Goal: Transaction & Acquisition: Purchase product/service

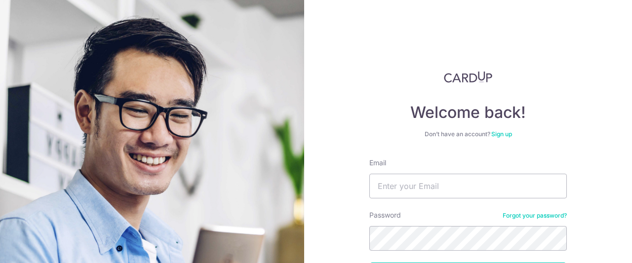
scroll to position [79, 0]
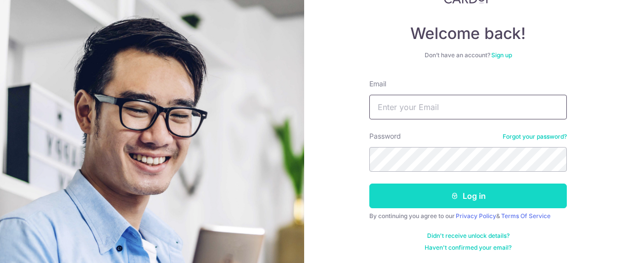
type input "[EMAIL_ADDRESS][DOMAIN_NAME]"
click at [440, 199] on button "Log in" at bounding box center [469, 196] width 198 height 25
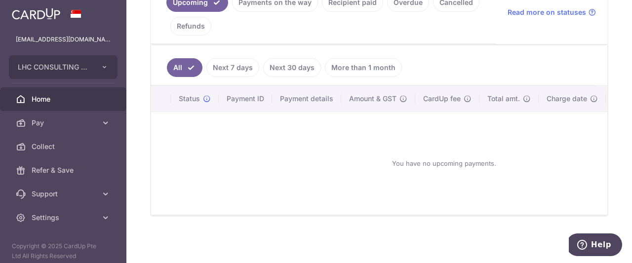
click at [233, 65] on link "Next 7 days" at bounding box center [232, 67] width 53 height 19
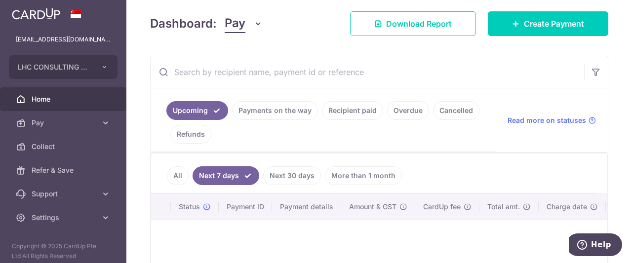
scroll to position [244, 0]
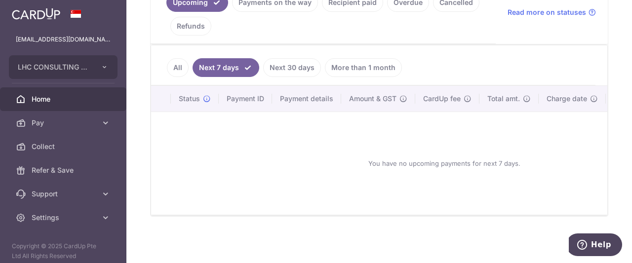
click at [343, 62] on link "More than 1 month" at bounding box center [363, 67] width 77 height 19
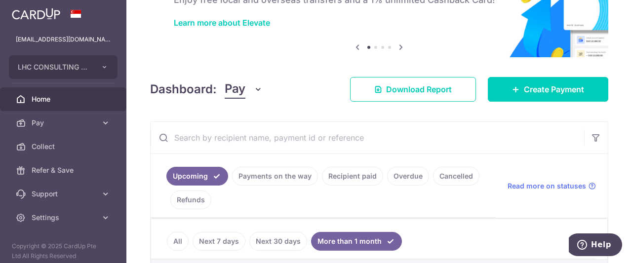
scroll to position [59, 0]
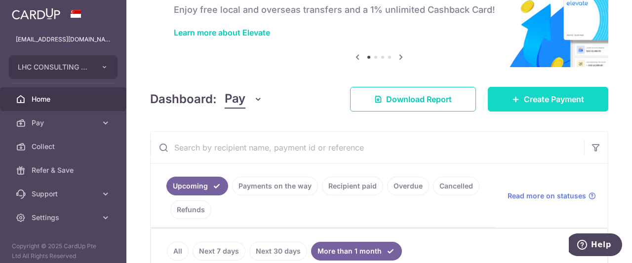
click at [528, 89] on link "Create Payment" at bounding box center [548, 99] width 121 height 25
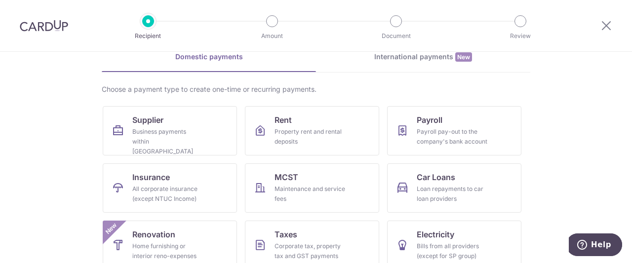
scroll to position [55, 0]
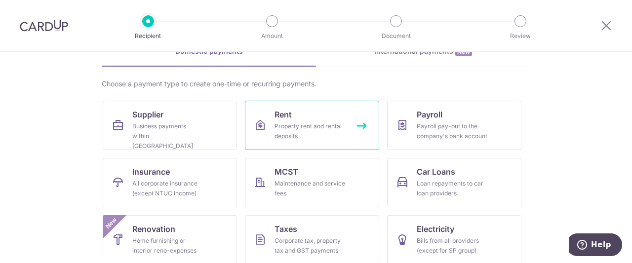
click at [353, 119] on link "Rent Property rent and rental deposits" at bounding box center [312, 125] width 134 height 49
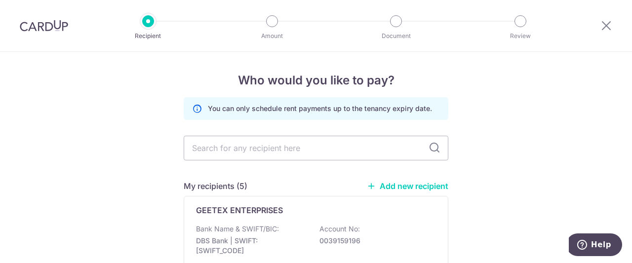
click at [382, 186] on link "Add new recipient" at bounding box center [408, 186] width 82 height 10
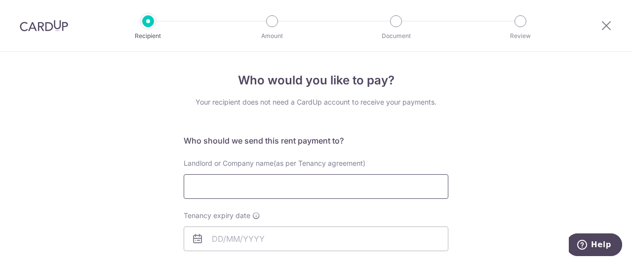
click at [288, 181] on input "Landlord or Company name(as per Tenancy agreement)" at bounding box center [316, 186] width 265 height 25
click at [227, 189] on input "Landlord or Company name(as per Tenancy agreement)" at bounding box center [316, 186] width 265 height 25
type input "LOY LEE LOKE"
click at [233, 246] on input "Tenancy expiry date" at bounding box center [316, 239] width 265 height 25
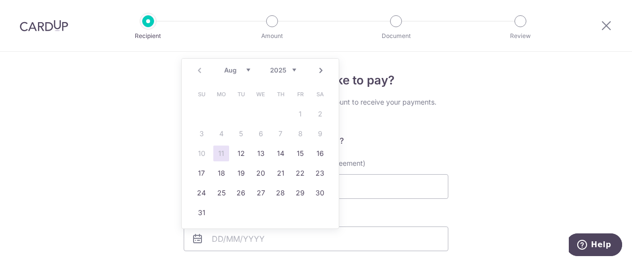
click at [276, 70] on select "2025 2026 2027 2028 2029 2030 2031 2032 2033 2034 2035" at bounding box center [283, 70] width 26 height 8
click at [232, 61] on div "Prev Next Jan Feb Mar Apr May Jun Jul Aug Sep Oct Nov Dec 2025 2026 2027 2028 2…" at bounding box center [260, 71] width 157 height 24
click at [236, 73] on select "Jan Feb Mar Apr May Jun Jul Aug Sep Oct Nov Dec" at bounding box center [237, 70] width 26 height 8
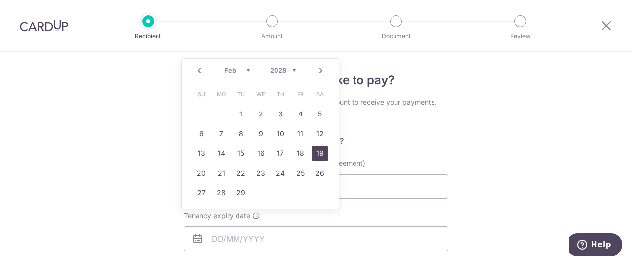
click at [325, 156] on link "19" at bounding box center [320, 154] width 16 height 16
type input "19/02/2028"
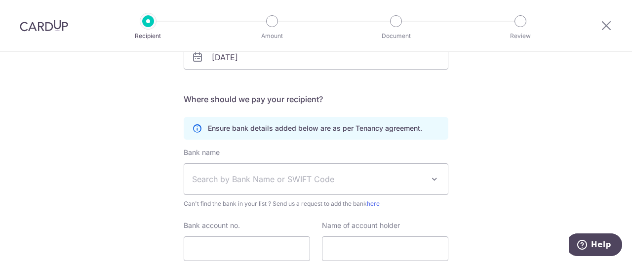
scroll to position [182, 0]
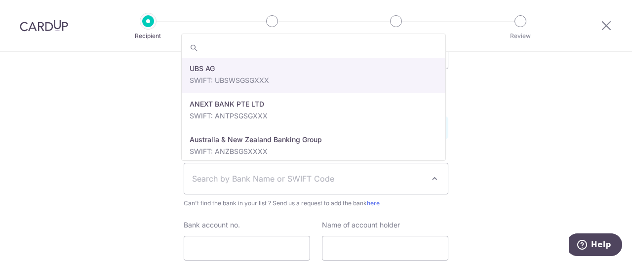
click at [278, 175] on span "Search by Bank Name or SWIFT Code" at bounding box center [308, 179] width 232 height 12
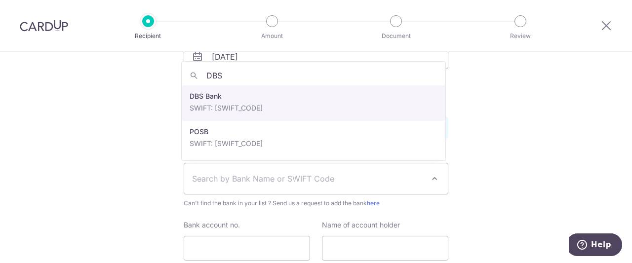
type input "DBS"
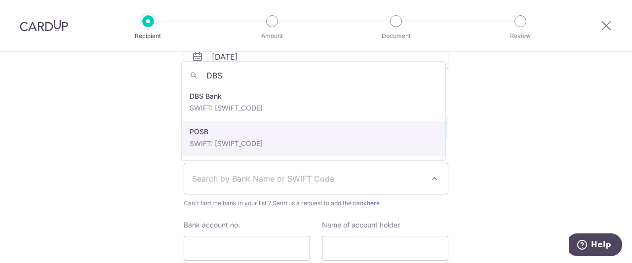
drag, startPoint x: 242, startPoint y: 112, endPoint x: 247, endPoint y: 139, distance: 27.7
select select "19"
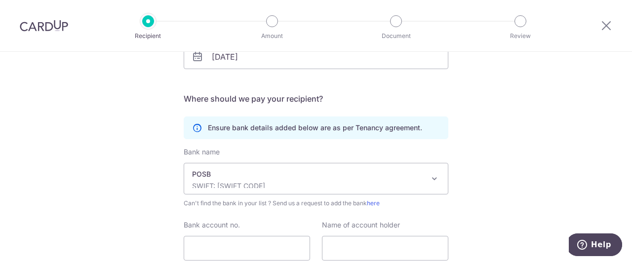
scroll to position [227, 0]
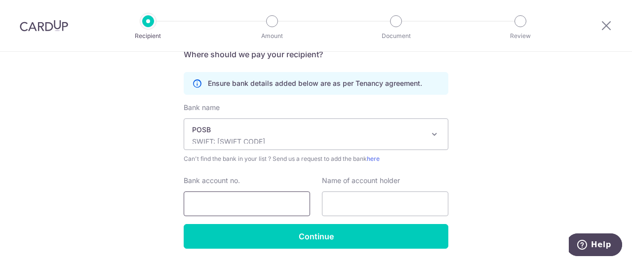
click at [270, 205] on input "Bank account no." at bounding box center [247, 204] width 126 height 25
type input "067069030"
click at [349, 207] on input "text" at bounding box center [385, 204] width 126 height 25
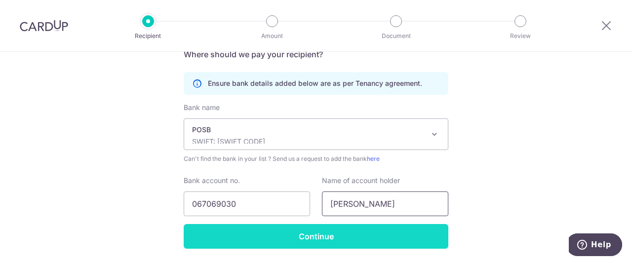
type input "LOY LEE LOKE"
click at [289, 233] on input "Continue" at bounding box center [316, 236] width 265 height 25
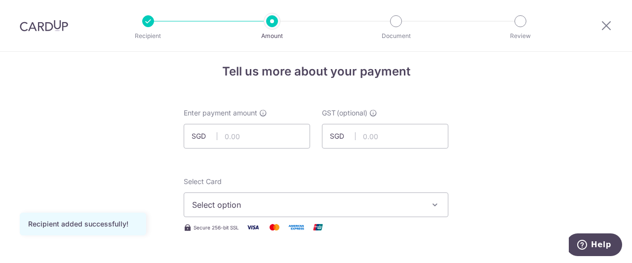
scroll to position [6, 0]
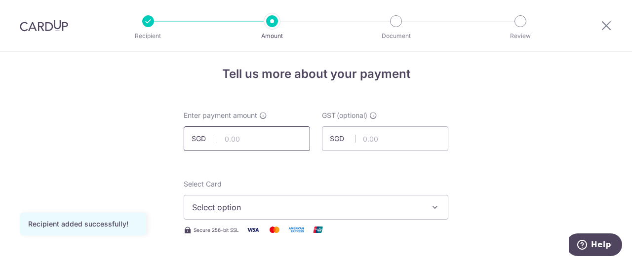
click at [245, 128] on input "text" at bounding box center [247, 138] width 126 height 25
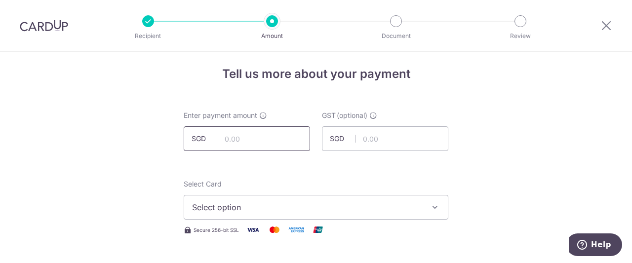
click at [250, 135] on input "text" at bounding box center [247, 138] width 126 height 25
type input "7,400.00"
click at [284, 197] on button "Select option" at bounding box center [316, 207] width 265 height 25
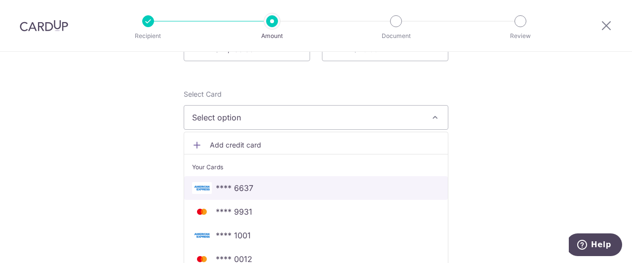
scroll to position [218, 0]
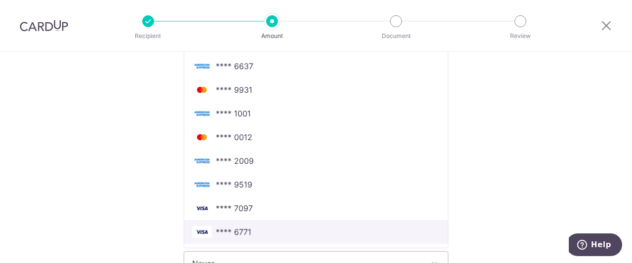
click at [262, 234] on span "**** 6771" at bounding box center [316, 232] width 248 height 12
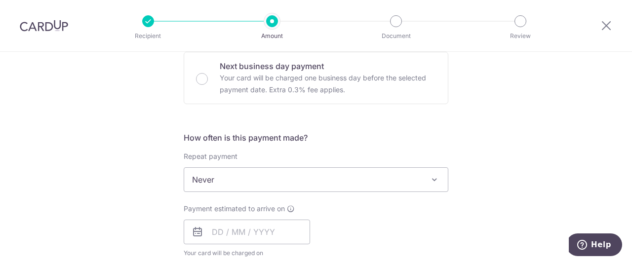
scroll to position [375, 0]
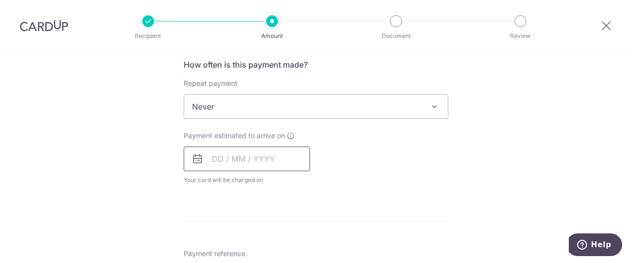
click at [247, 156] on input "text" at bounding box center [247, 159] width 126 height 25
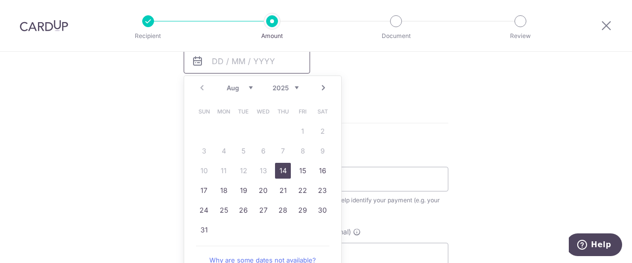
scroll to position [487, 0]
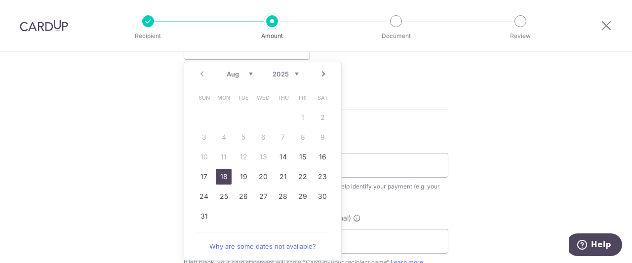
click at [218, 177] on link "18" at bounding box center [224, 177] width 16 height 16
type input "[DATE]"
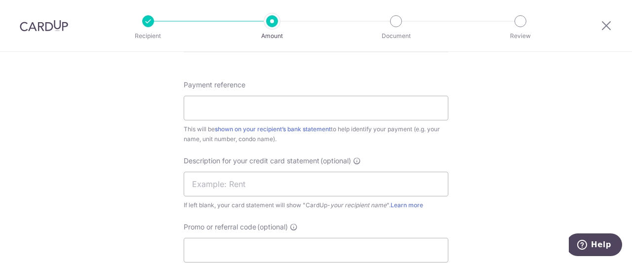
scroll to position [574, 0]
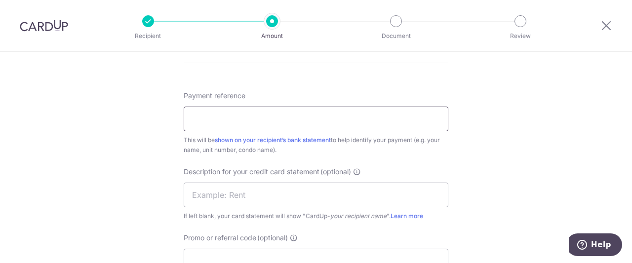
click at [227, 123] on input "Payment reference" at bounding box center [316, 119] width 265 height 25
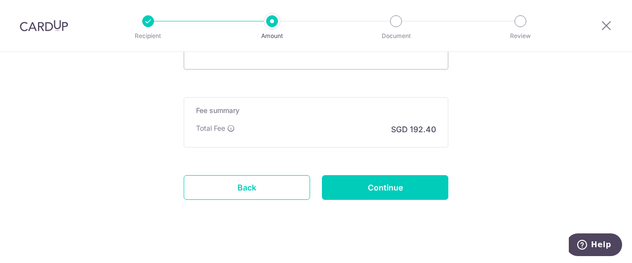
scroll to position [781, 0]
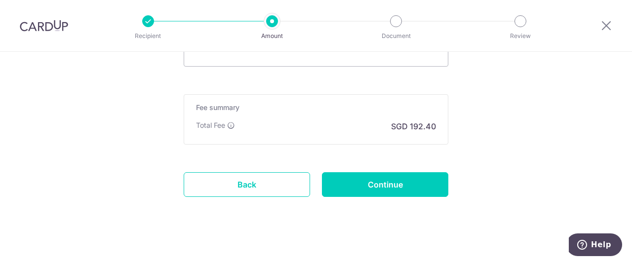
type input "DEPOSIT + RENTAL"
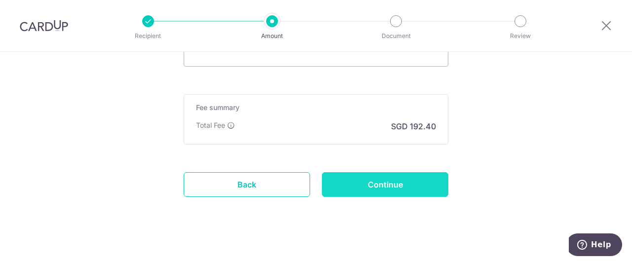
drag, startPoint x: 371, startPoint y: 176, endPoint x: 344, endPoint y: 173, distance: 26.8
click at [344, 173] on input "Continue" at bounding box center [385, 184] width 126 height 25
type input "Create Schedule"
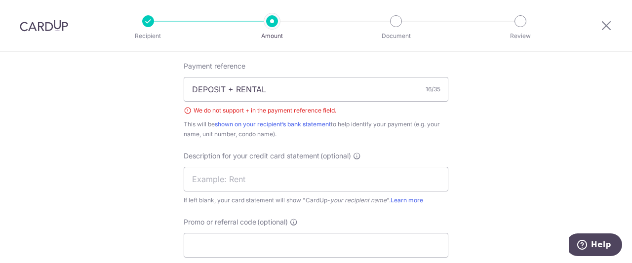
scroll to position [576, 0]
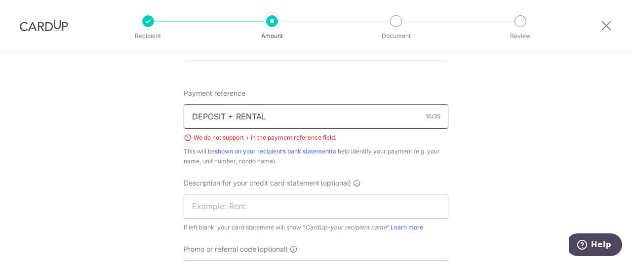
click at [224, 116] on input "DEPOSIT + RENTAL" at bounding box center [316, 116] width 265 height 25
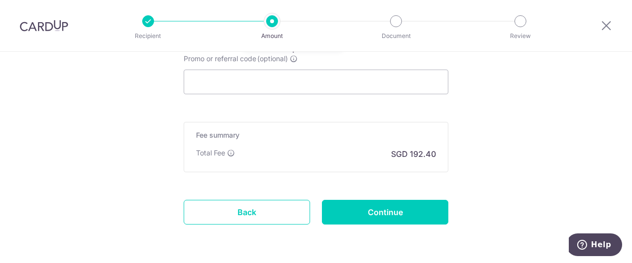
scroll to position [768, 0]
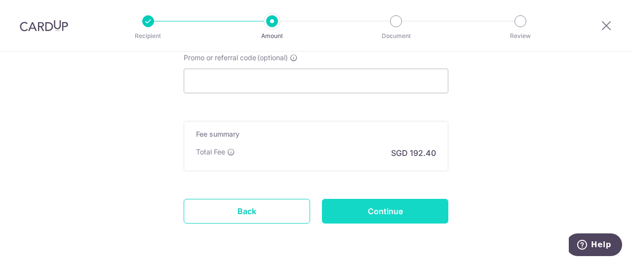
type input "DEPOSIT AND RENTAL"
click at [366, 214] on input "Continue" at bounding box center [385, 211] width 126 height 25
type input "Create Schedule"
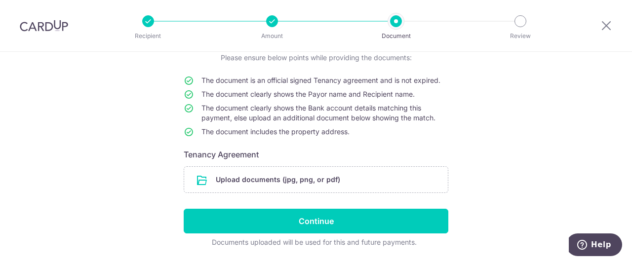
scroll to position [75, 0]
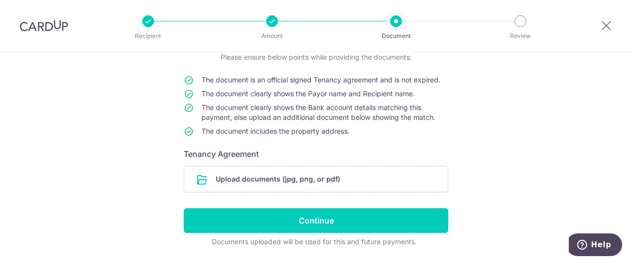
click at [313, 198] on form "Your supporting documents will enable us to approve your payments smoothly! Ple…" at bounding box center [316, 144] width 265 height 205
click at [290, 175] on input "file" at bounding box center [316, 179] width 264 height 26
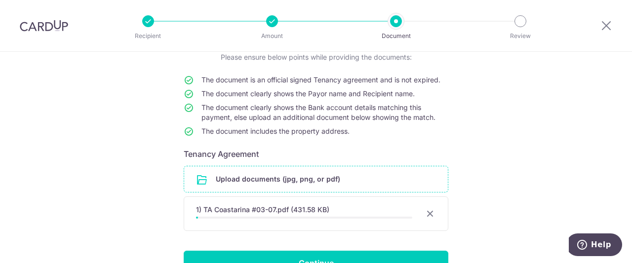
click at [171, 21] on li "Amount" at bounding box center [216, 21] width 124 height 12
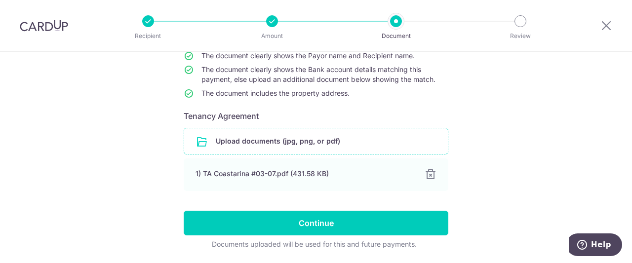
scroll to position [113, 0]
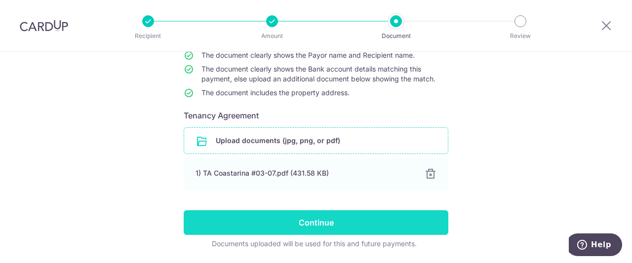
click at [285, 230] on input "Continue" at bounding box center [316, 222] width 265 height 25
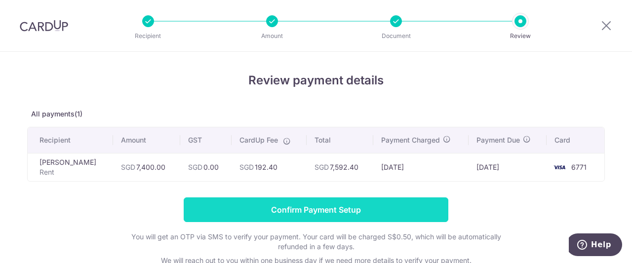
click at [269, 202] on input "Confirm Payment Setup" at bounding box center [316, 210] width 265 height 25
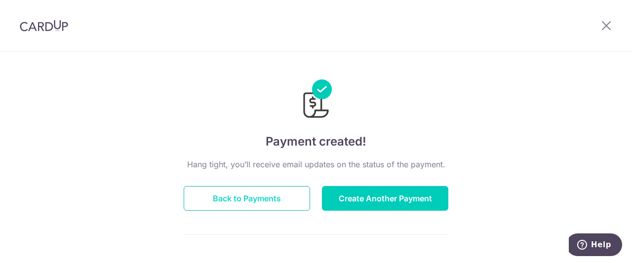
click at [264, 203] on button "Back to Payments" at bounding box center [247, 198] width 126 height 25
